Goal: Check status: Check status

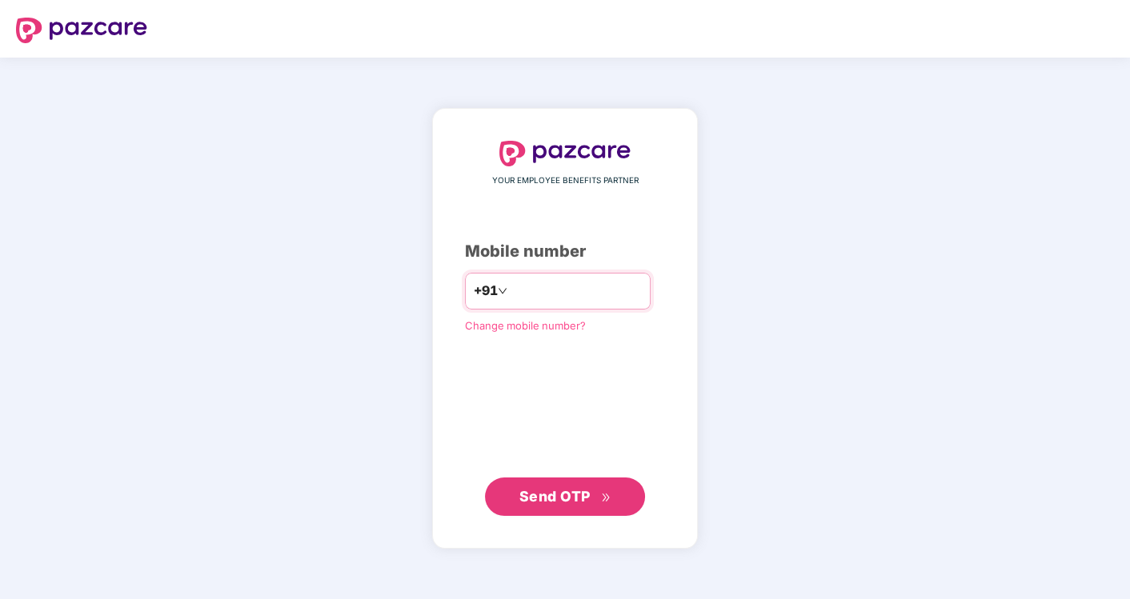
click at [603, 292] on input "number" at bounding box center [576, 292] width 131 height 26
type input "**********"
click at [572, 483] on button "Send OTP" at bounding box center [565, 497] width 160 height 38
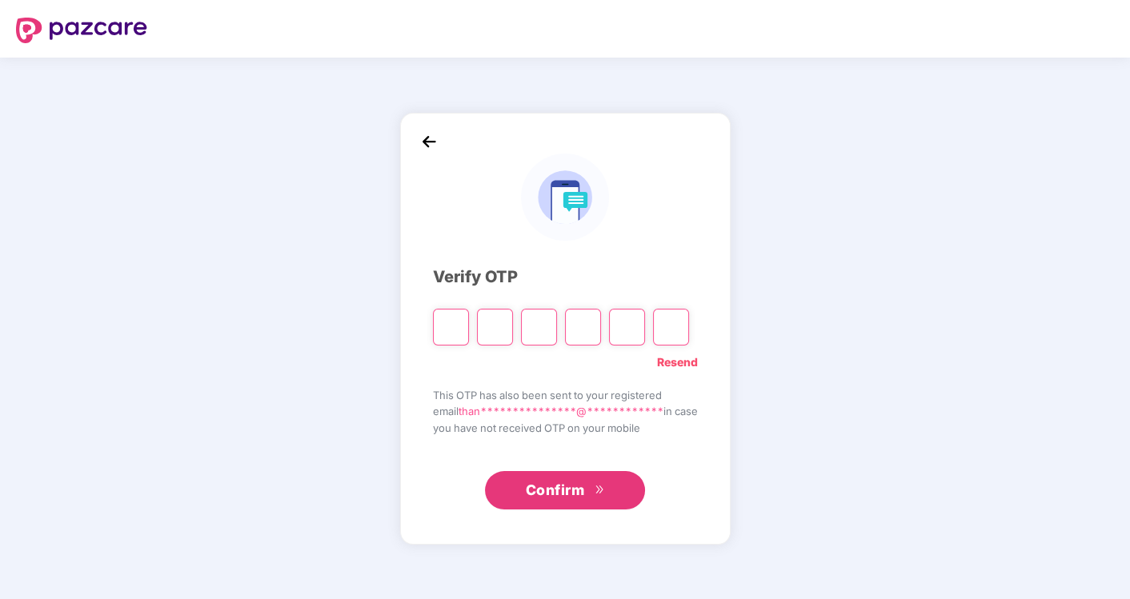
type input "*"
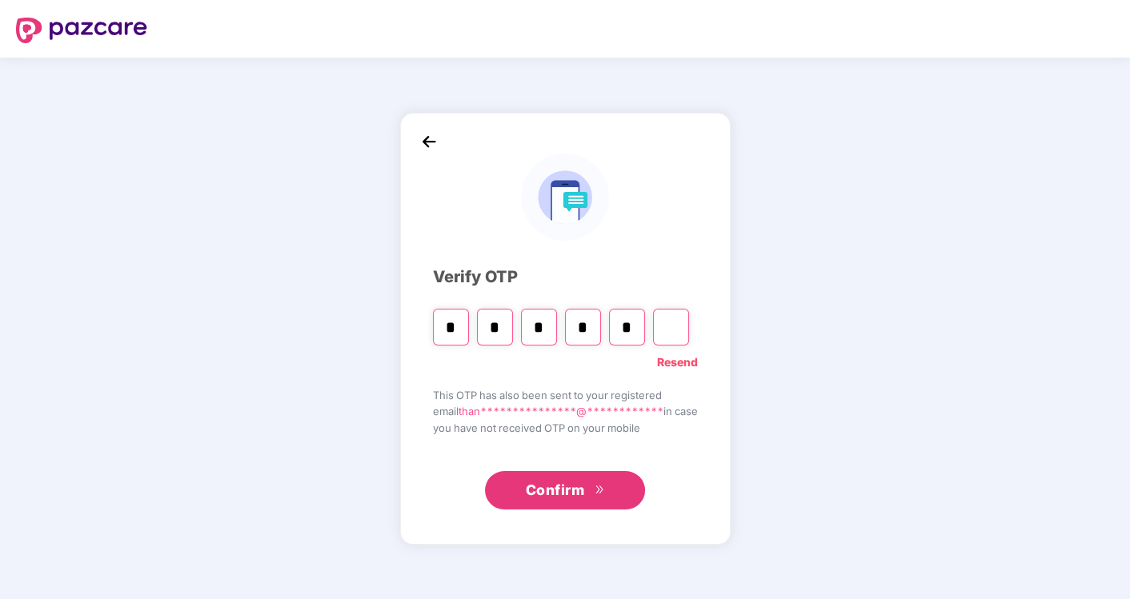
type input "*"
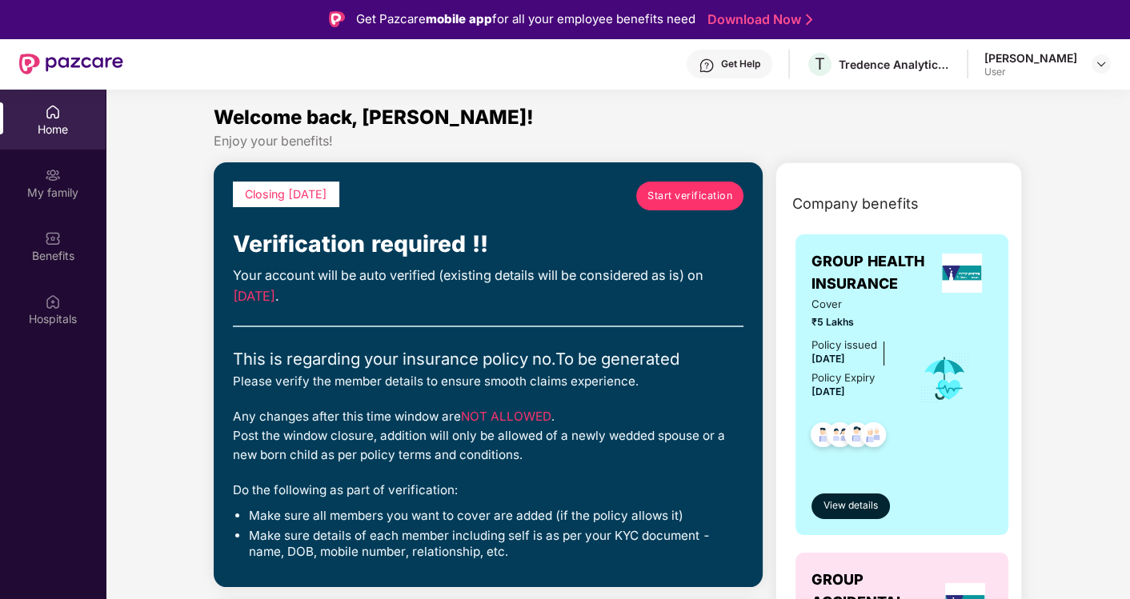
click at [675, 192] on span "Start verification" at bounding box center [689, 196] width 85 height 16
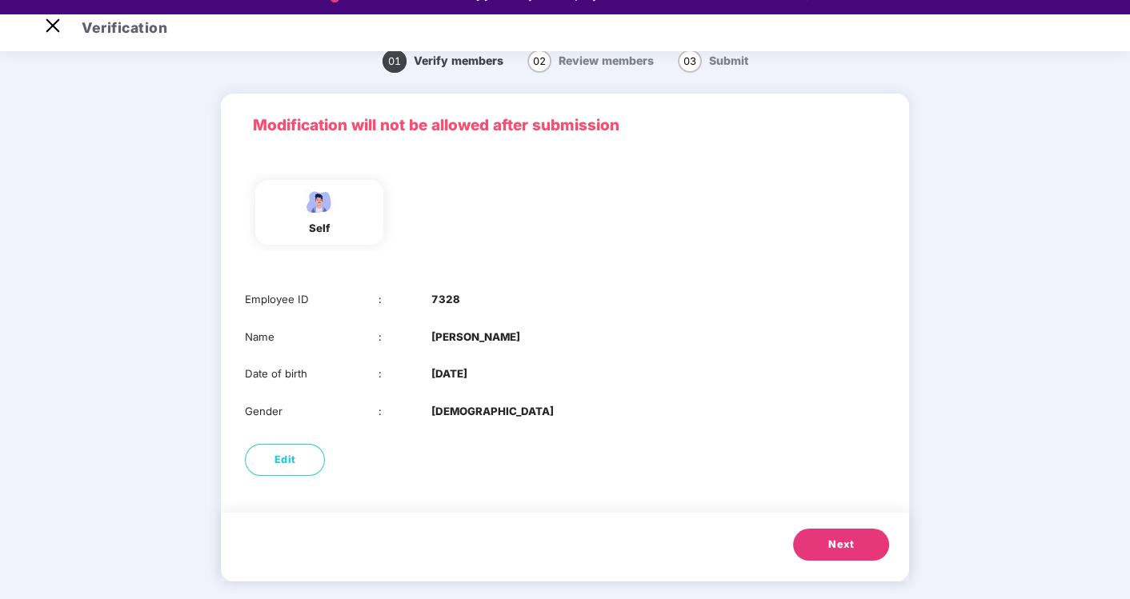
scroll to position [38, 0]
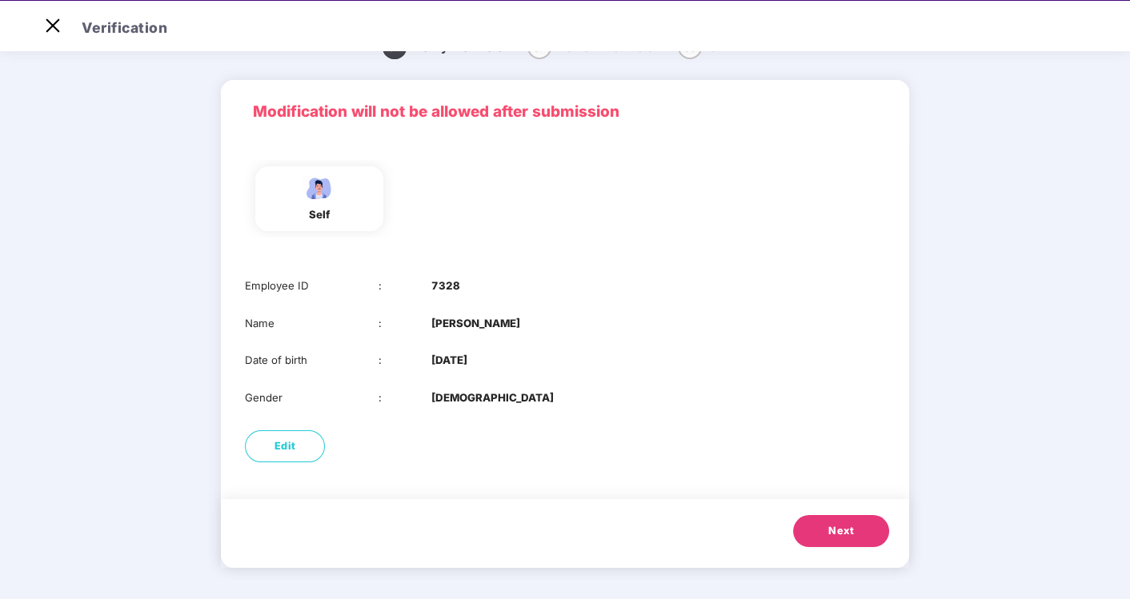
click at [815, 520] on button "Next" at bounding box center [841, 531] width 96 height 32
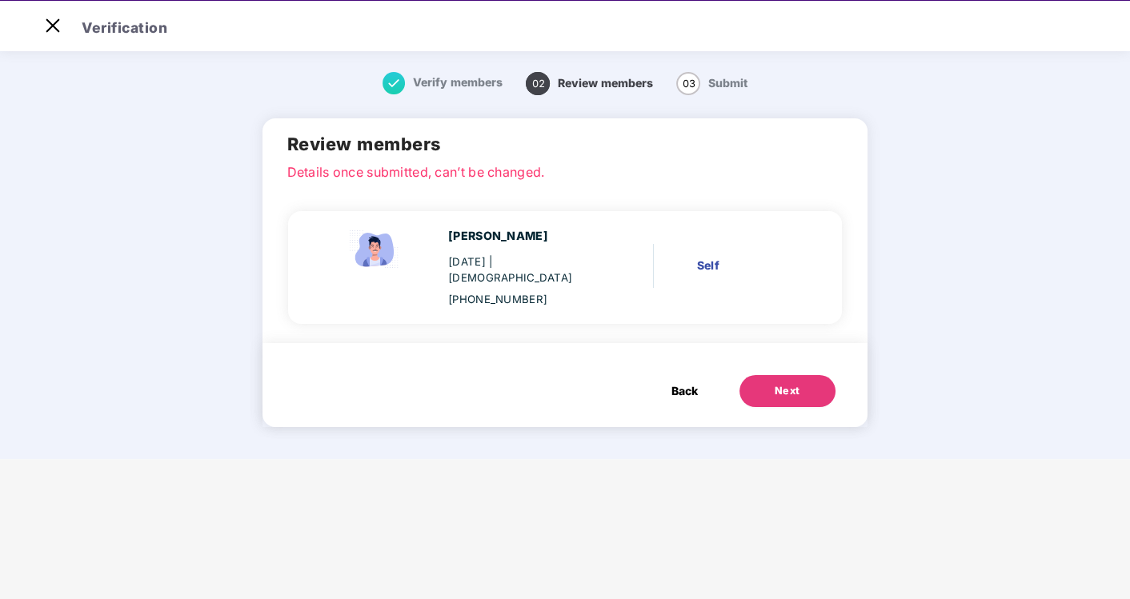
click at [776, 383] on div "Next" at bounding box center [788, 391] width 26 height 16
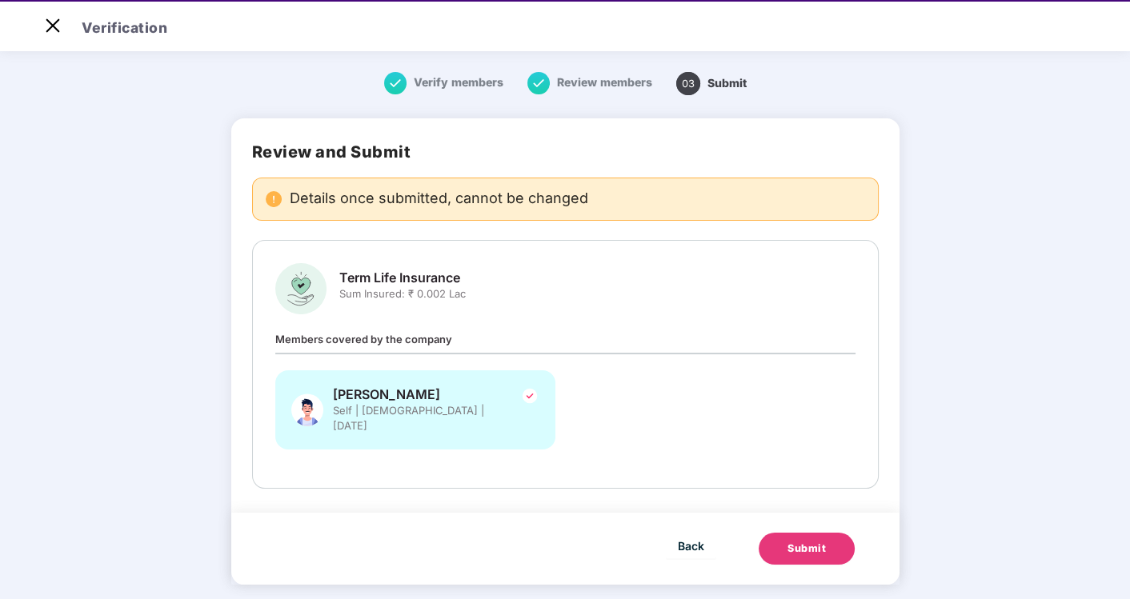
scroll to position [38, 0]
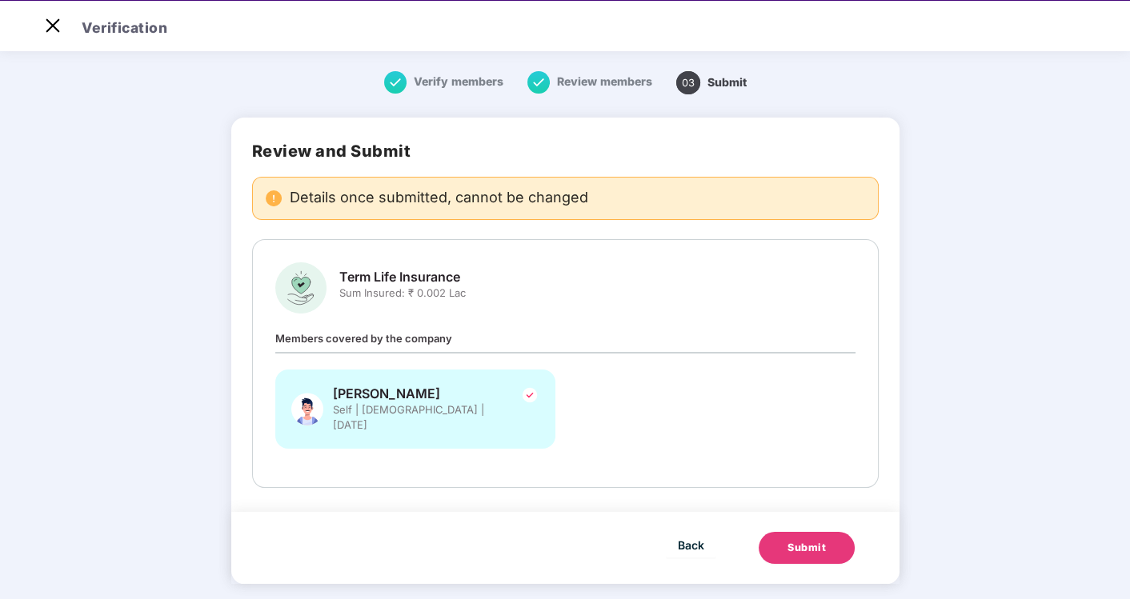
click at [810, 532] on button "Submit" at bounding box center [807, 548] width 96 height 32
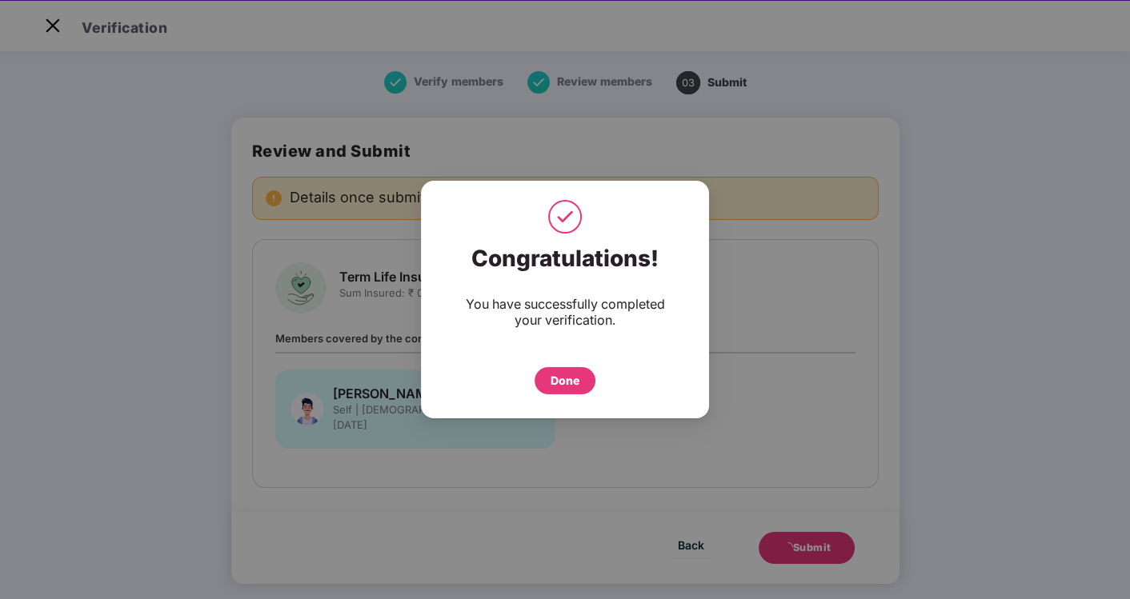
click at [555, 370] on div "Done" at bounding box center [565, 380] width 61 height 27
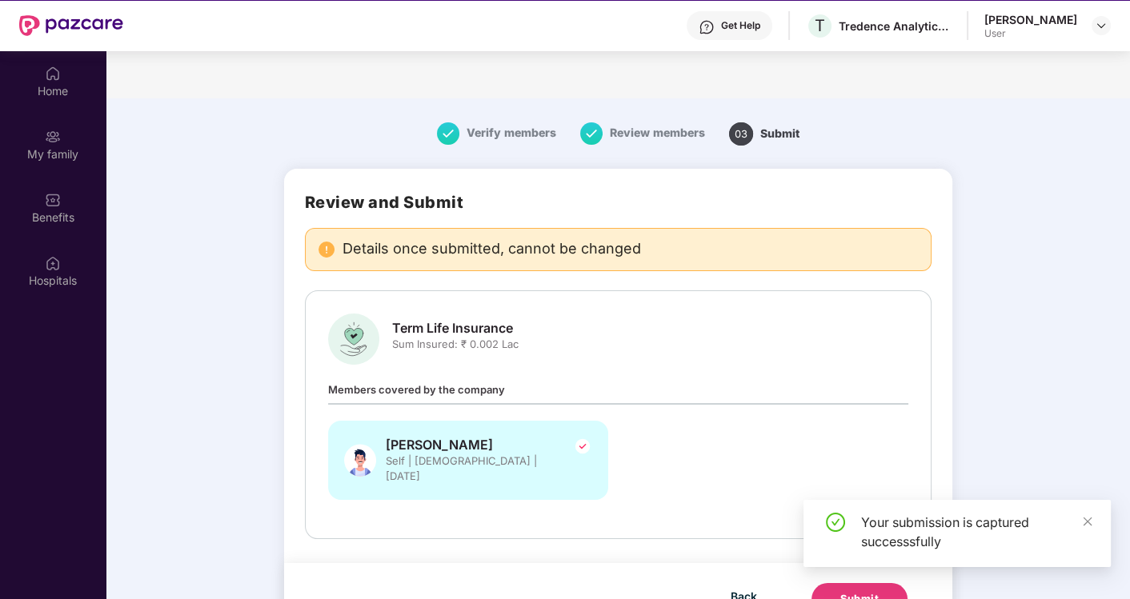
scroll to position [89, 0]
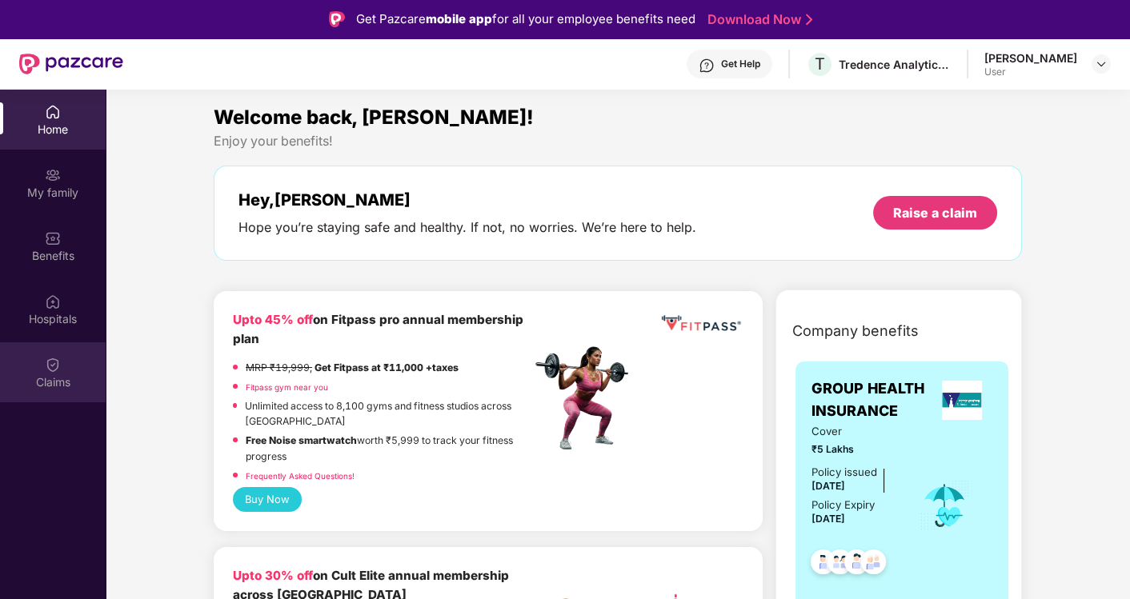
click at [50, 372] on div "Claims" at bounding box center [53, 373] width 106 height 60
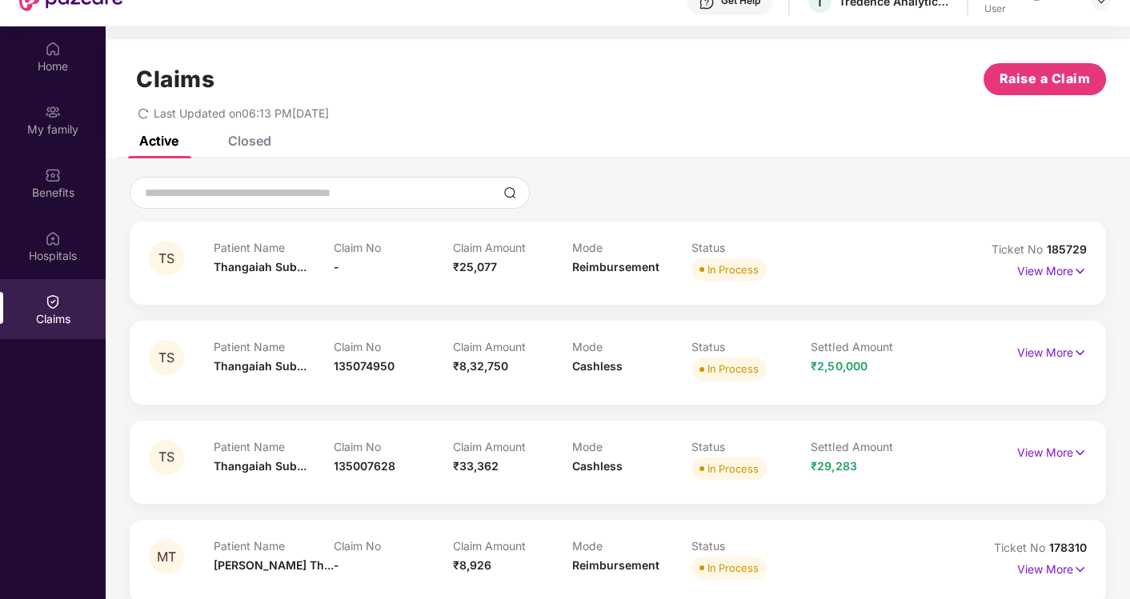
scroll to position [89, 0]
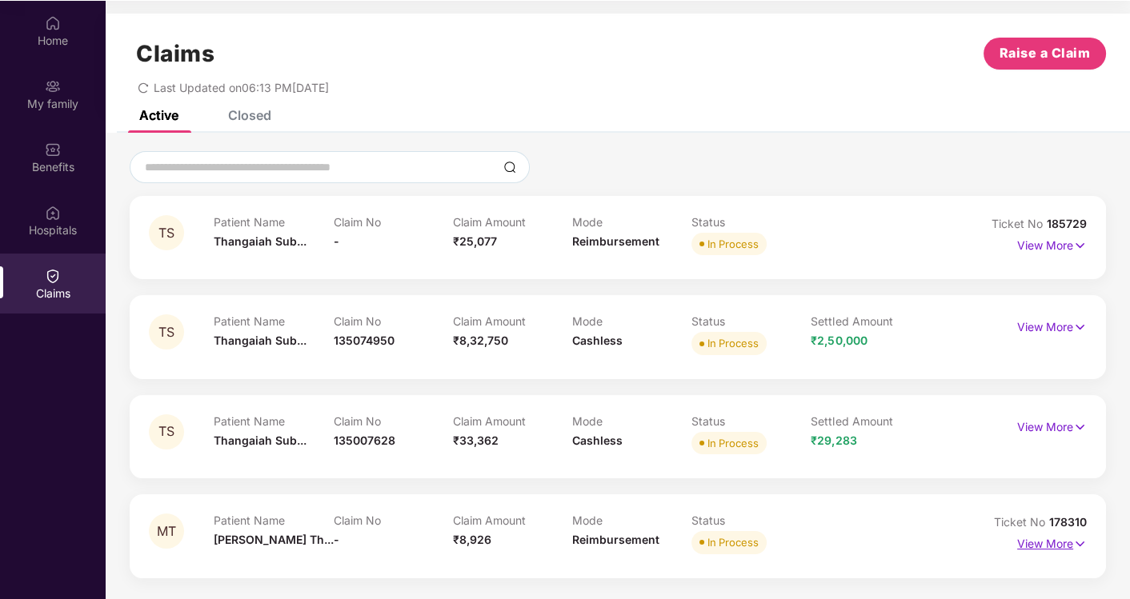
click at [1050, 542] on p "View More" at bounding box center [1052, 542] width 70 height 22
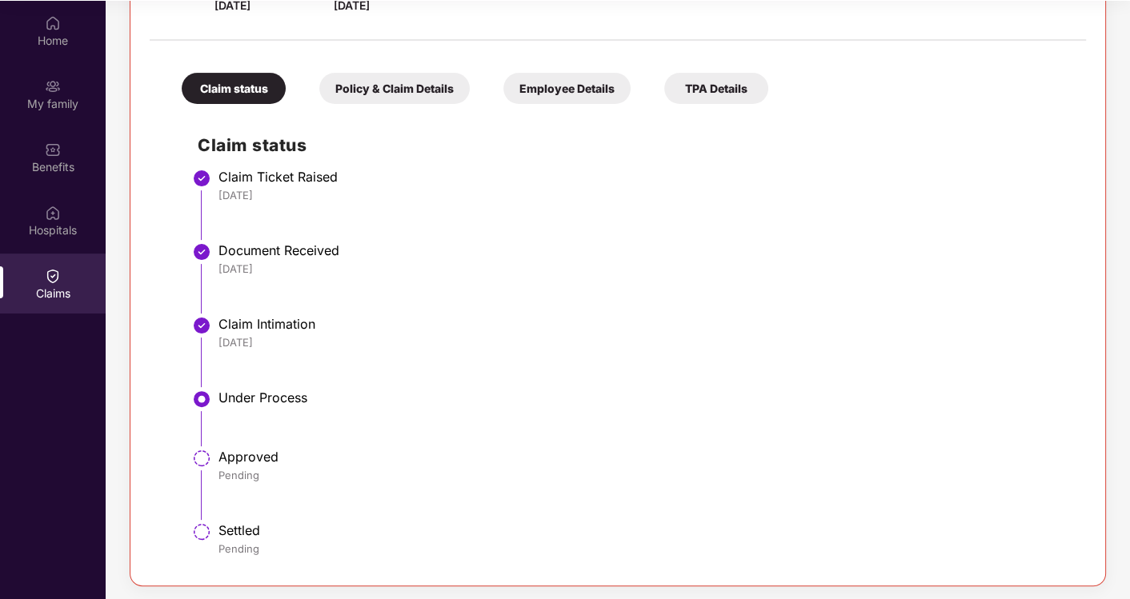
scroll to position [64, 0]
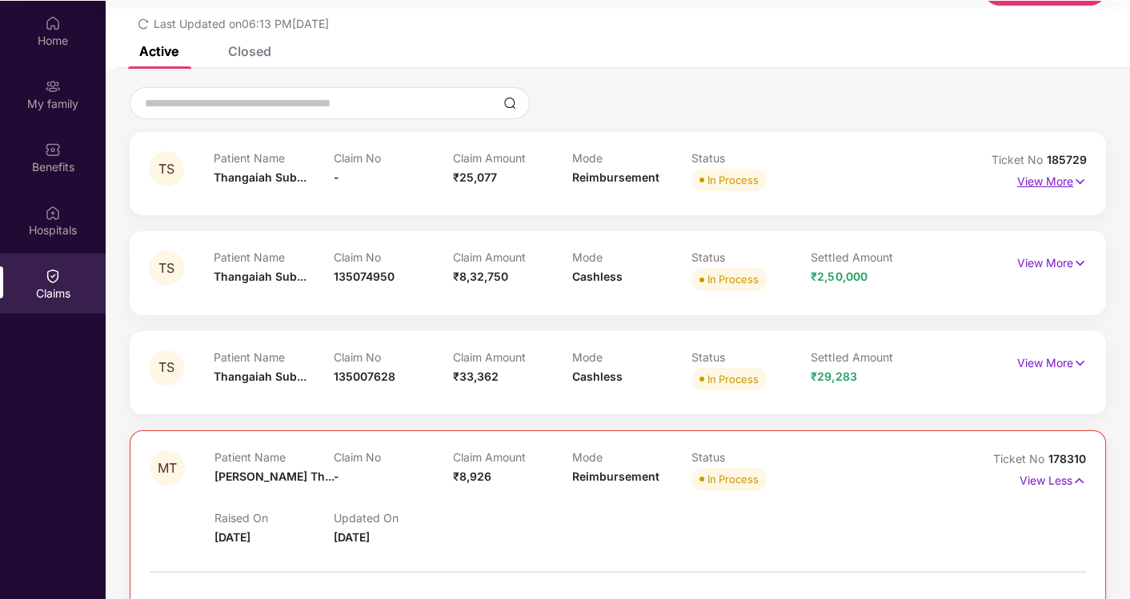
click at [1063, 179] on p "View More" at bounding box center [1052, 180] width 70 height 22
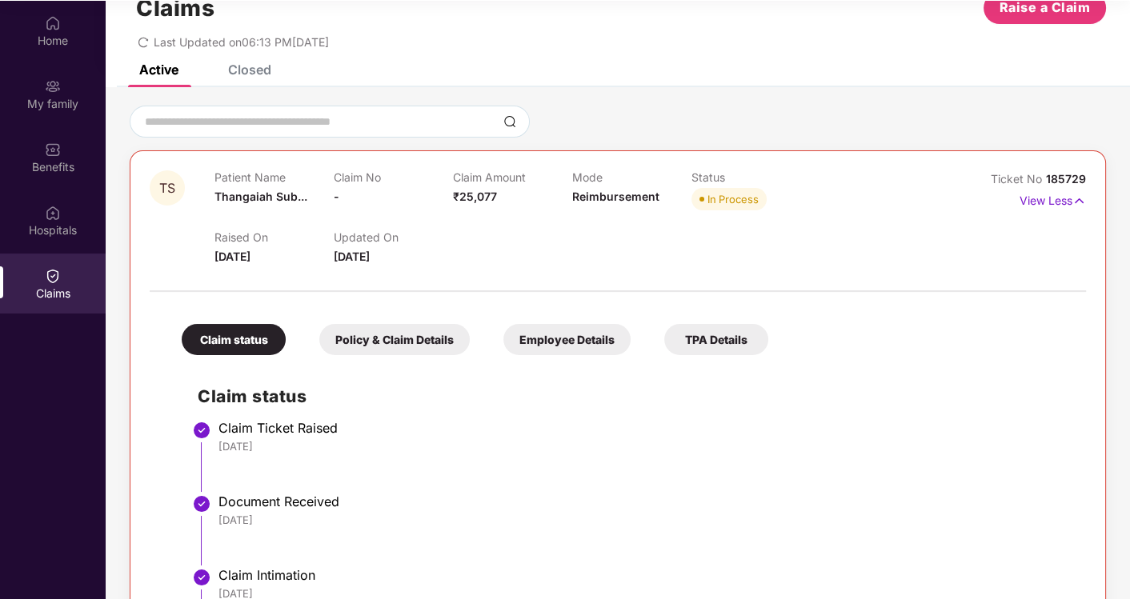
scroll to position [0, 0]
